Goal: Task Accomplishment & Management: Manage account settings

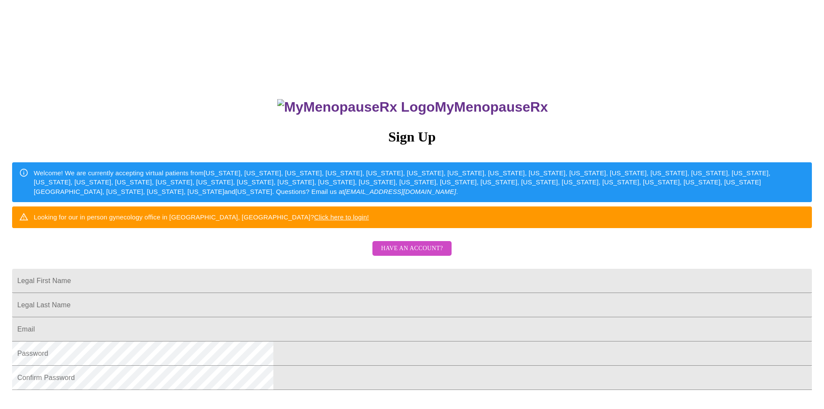
click at [414, 254] on span "Have an account?" at bounding box center [412, 248] width 62 height 11
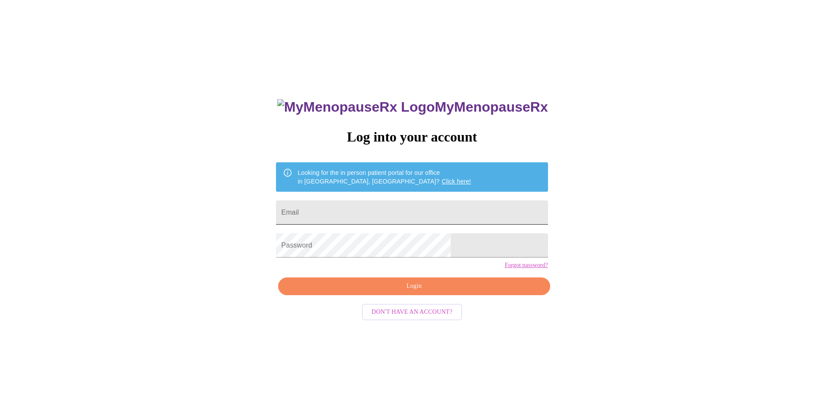
click at [388, 211] on input "Email" at bounding box center [412, 212] width 272 height 24
click at [404, 291] on span "Login" at bounding box center [414, 286] width 252 height 11
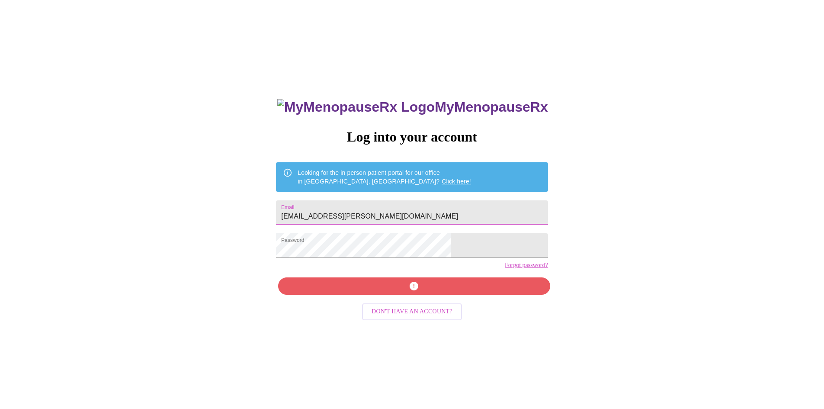
drag, startPoint x: 416, startPoint y: 211, endPoint x: 330, endPoint y: 215, distance: 86.6
click at [330, 215] on input "[EMAIL_ADDRESS][PERSON_NAME][DOMAIN_NAME]" at bounding box center [412, 212] width 272 height 24
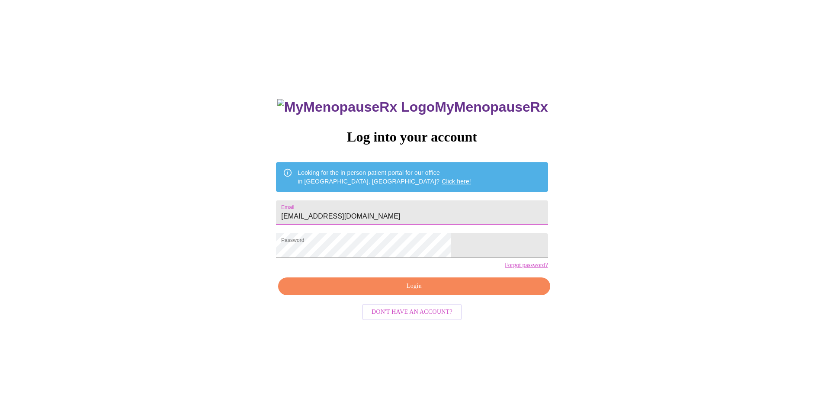
type input "[EMAIL_ADDRESS][DOMAIN_NAME]"
click at [414, 291] on span "Login" at bounding box center [414, 286] width 252 height 11
click at [323, 252] on div "MyMenopauseRx Log into your account Looking for the in person patient portal fo…" at bounding box center [411, 289] width 289 height 409
click at [424, 291] on span "Login" at bounding box center [414, 286] width 252 height 11
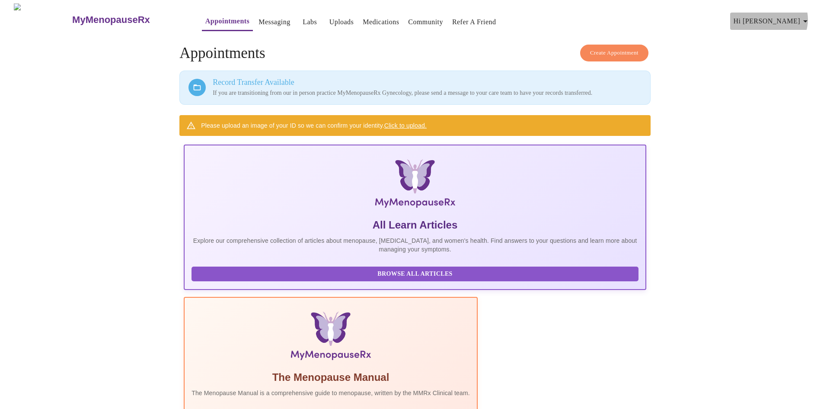
click at [808, 16] on icon "button" at bounding box center [805, 21] width 10 height 10
click at [793, 47] on li "Invoices" at bounding box center [794, 50] width 40 height 16
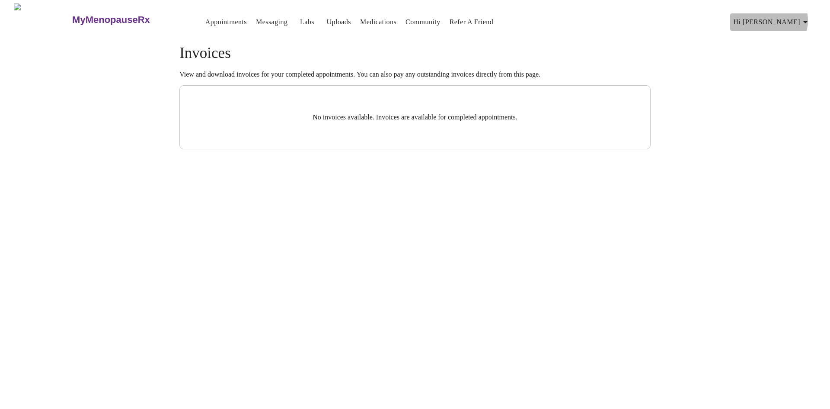
click at [808, 17] on icon "button" at bounding box center [805, 22] width 10 height 10
click at [790, 35] on li "Billing" at bounding box center [794, 34] width 40 height 16
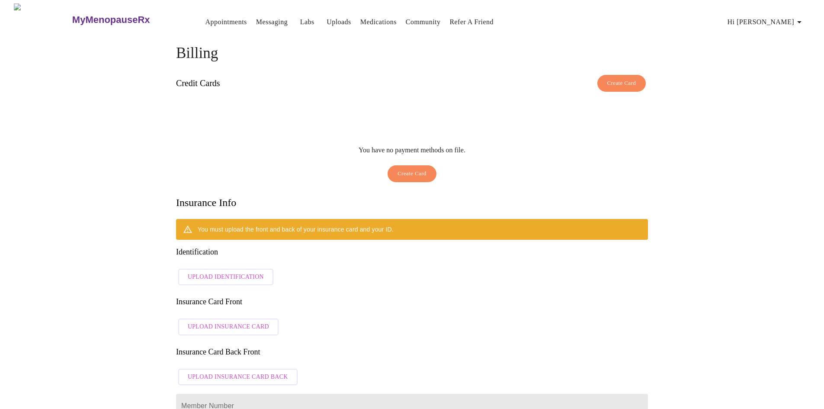
click at [801, 21] on icon "button" at bounding box center [799, 22] width 4 height 2
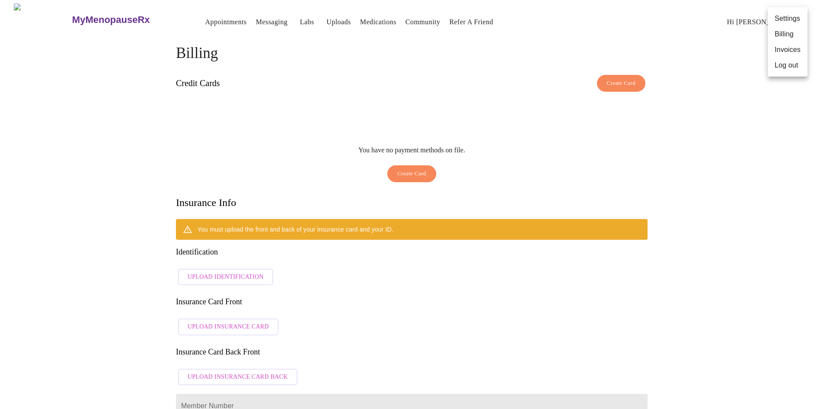
click at [789, 52] on li "Invoices" at bounding box center [788, 50] width 40 height 16
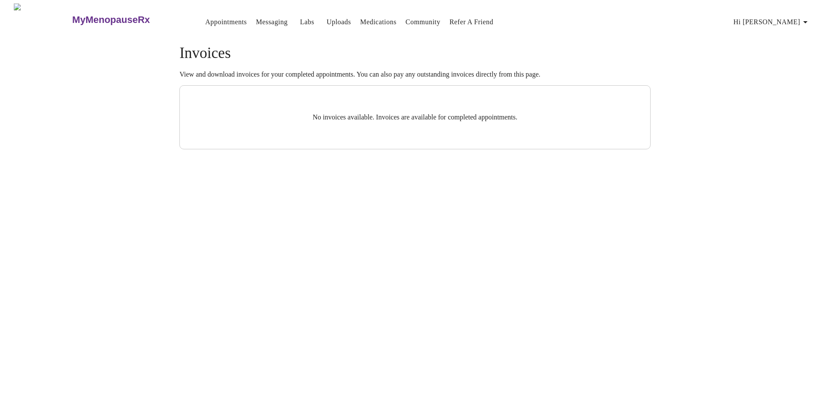
click at [808, 21] on icon "button" at bounding box center [805, 22] width 4 height 2
click at [792, 29] on li "Billing" at bounding box center [794, 34] width 40 height 16
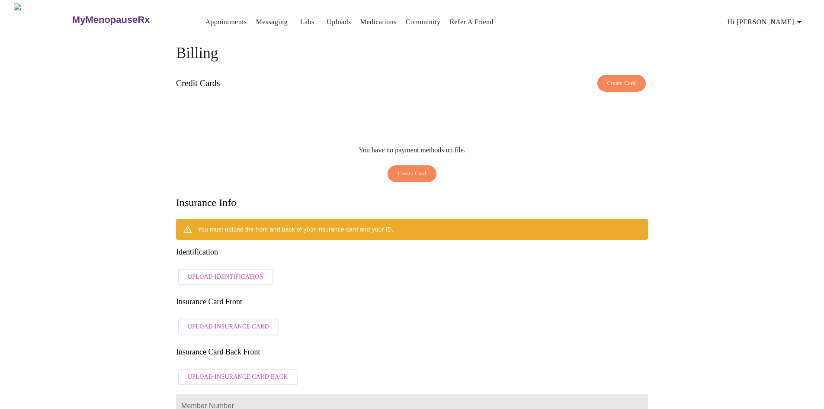
click at [801, 21] on icon "button" at bounding box center [799, 22] width 4 height 2
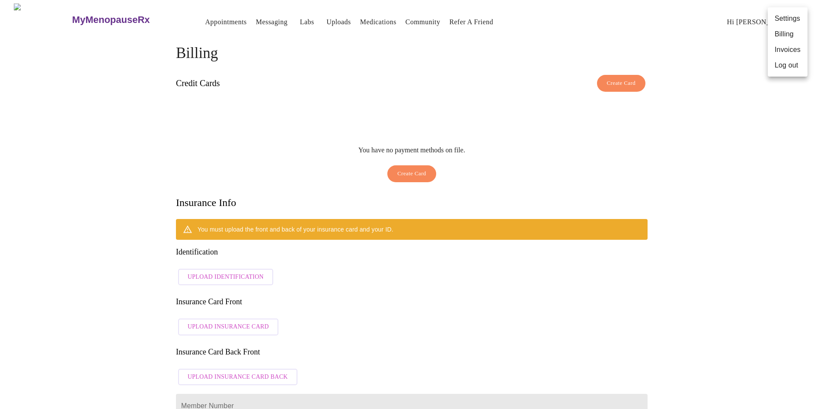
click at [782, 49] on li "Invoices" at bounding box center [788, 50] width 40 height 16
